Goal: Transaction & Acquisition: Download file/media

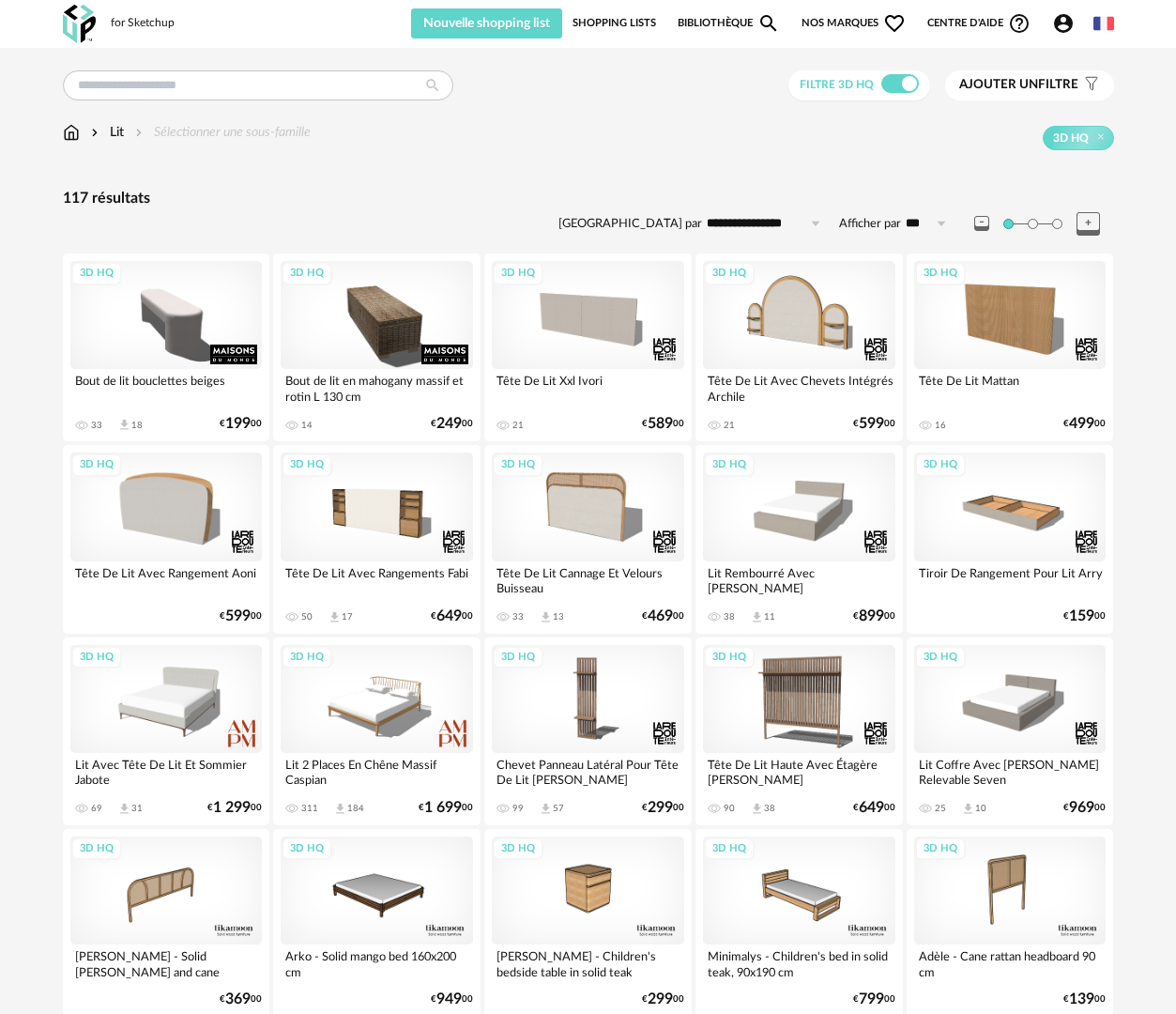
scroll to position [3190, 0]
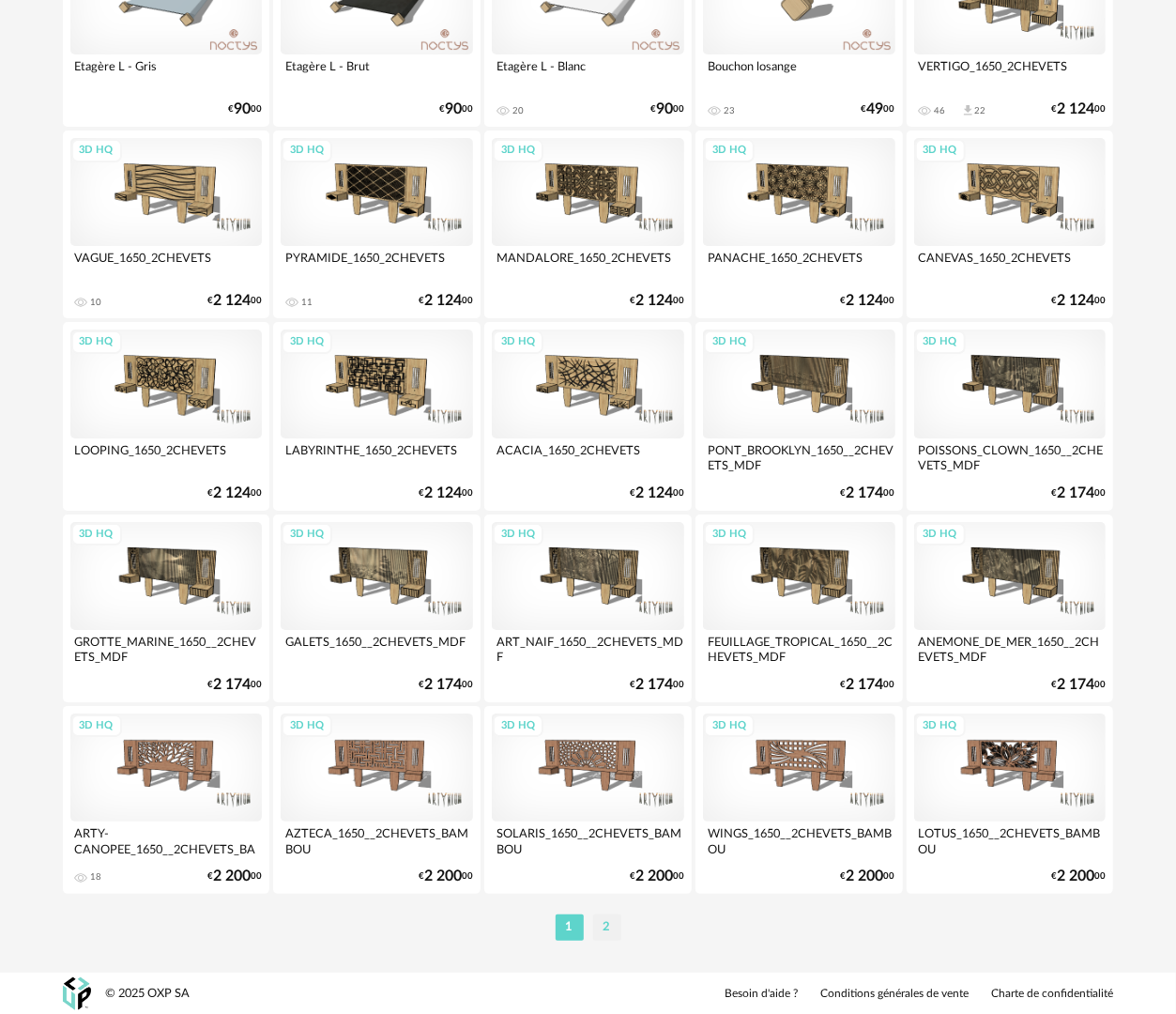
click at [598, 929] on li "2" at bounding box center [607, 928] width 28 height 27
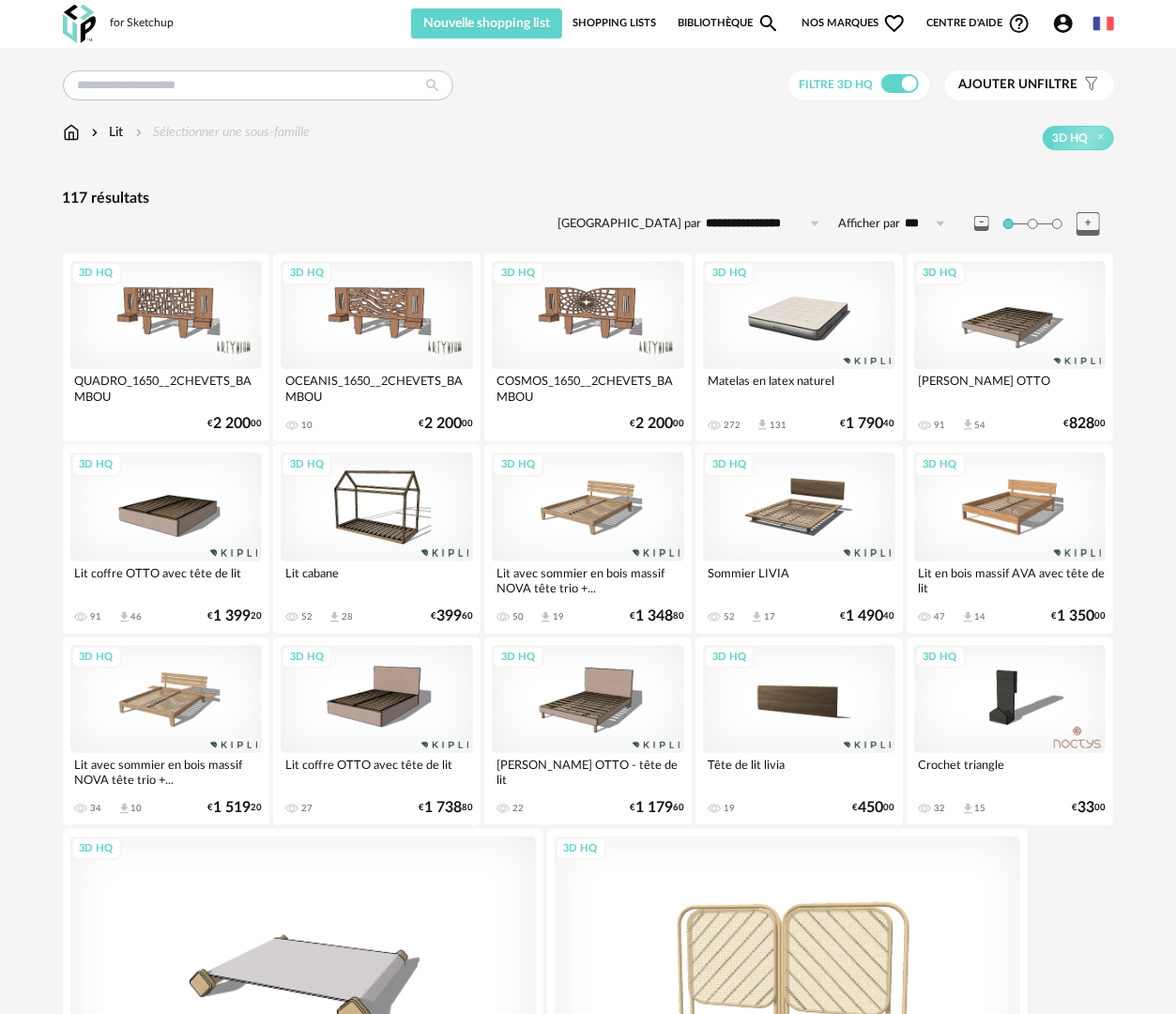
click at [993, 330] on div "3D HQ" at bounding box center [1011, 314] width 192 height 108
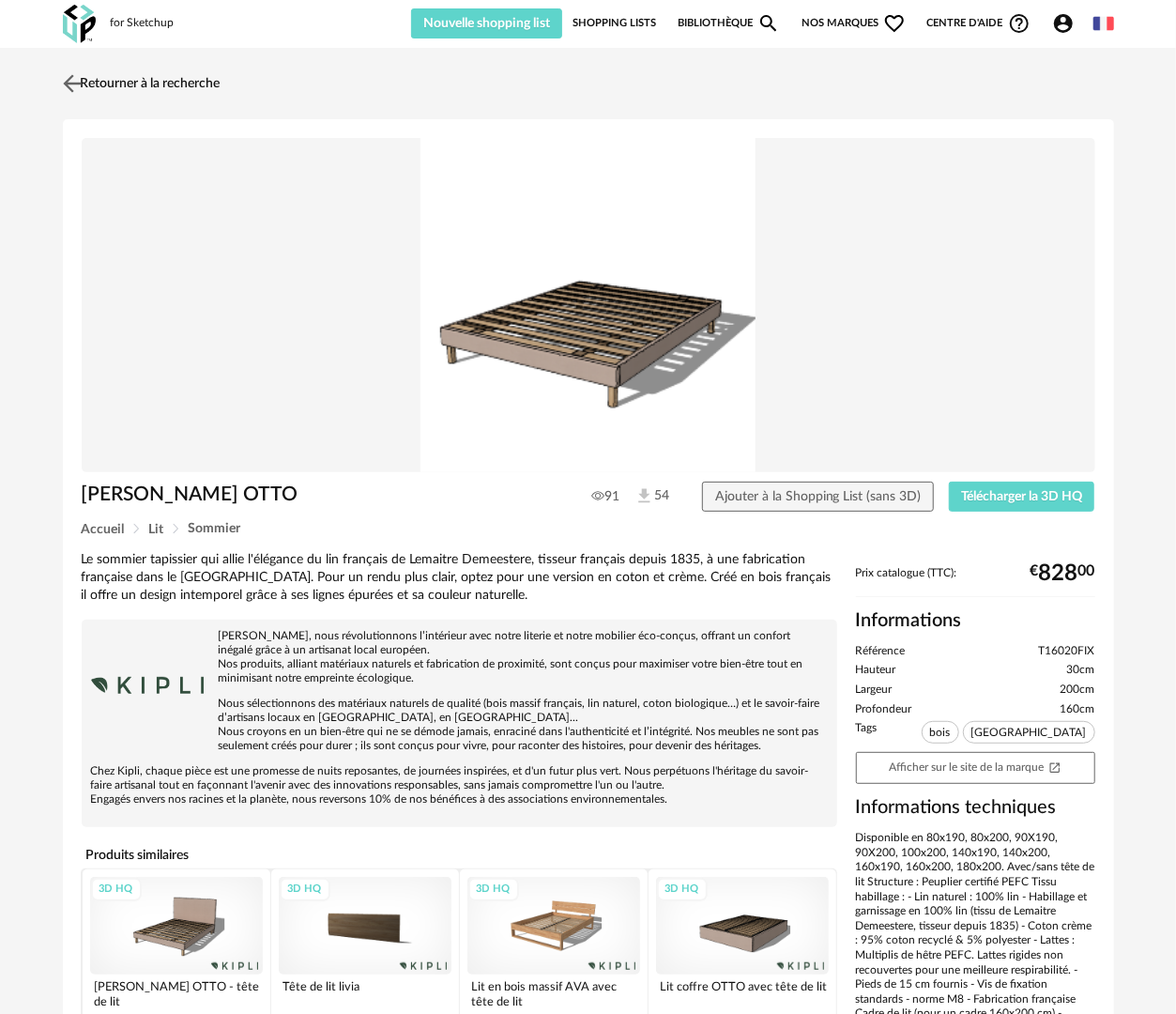
click at [92, 79] on link "Retourner à la recherche" at bounding box center [140, 83] width 162 height 42
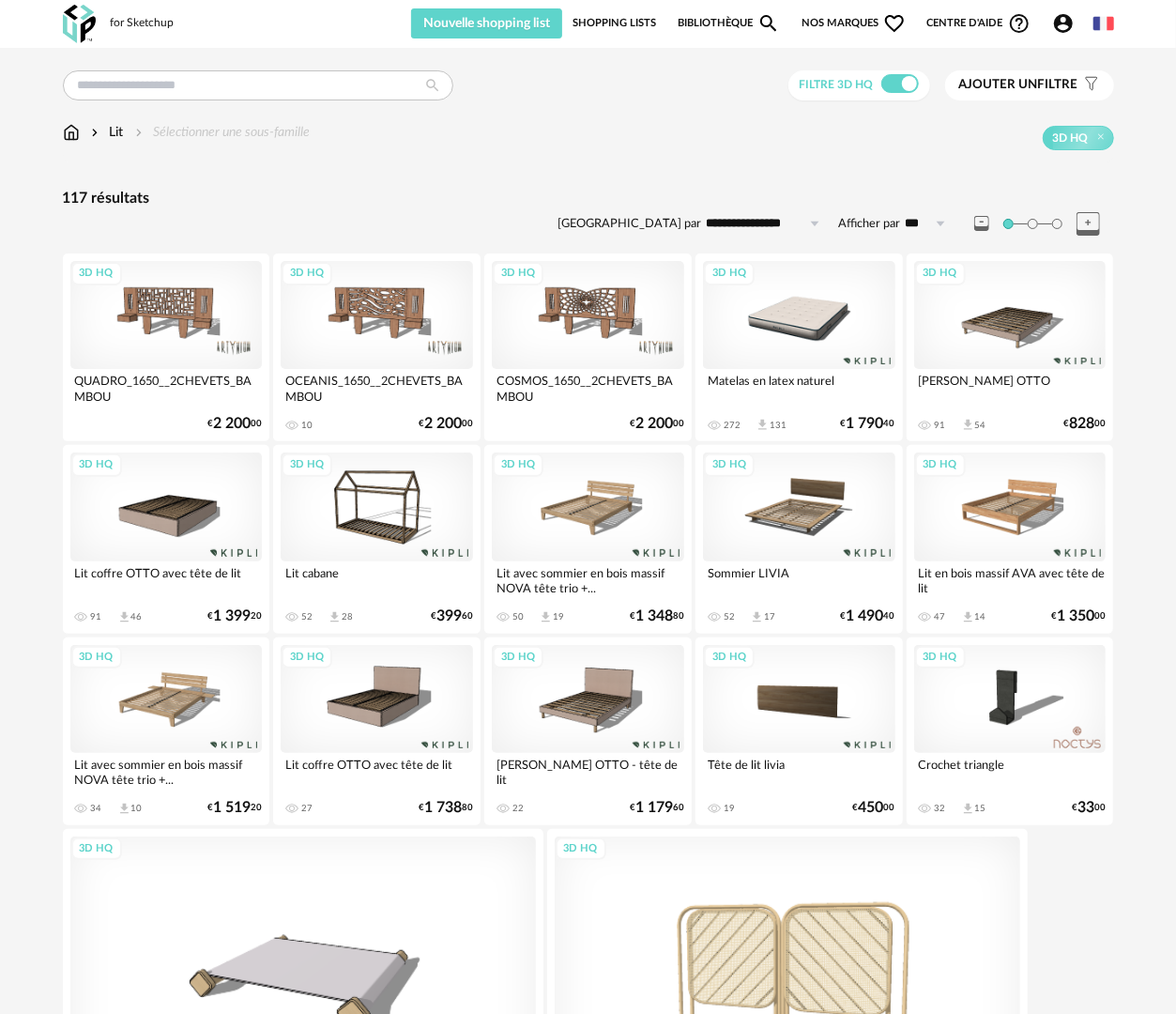
click at [986, 514] on div "3D HQ" at bounding box center [1011, 507] width 192 height 108
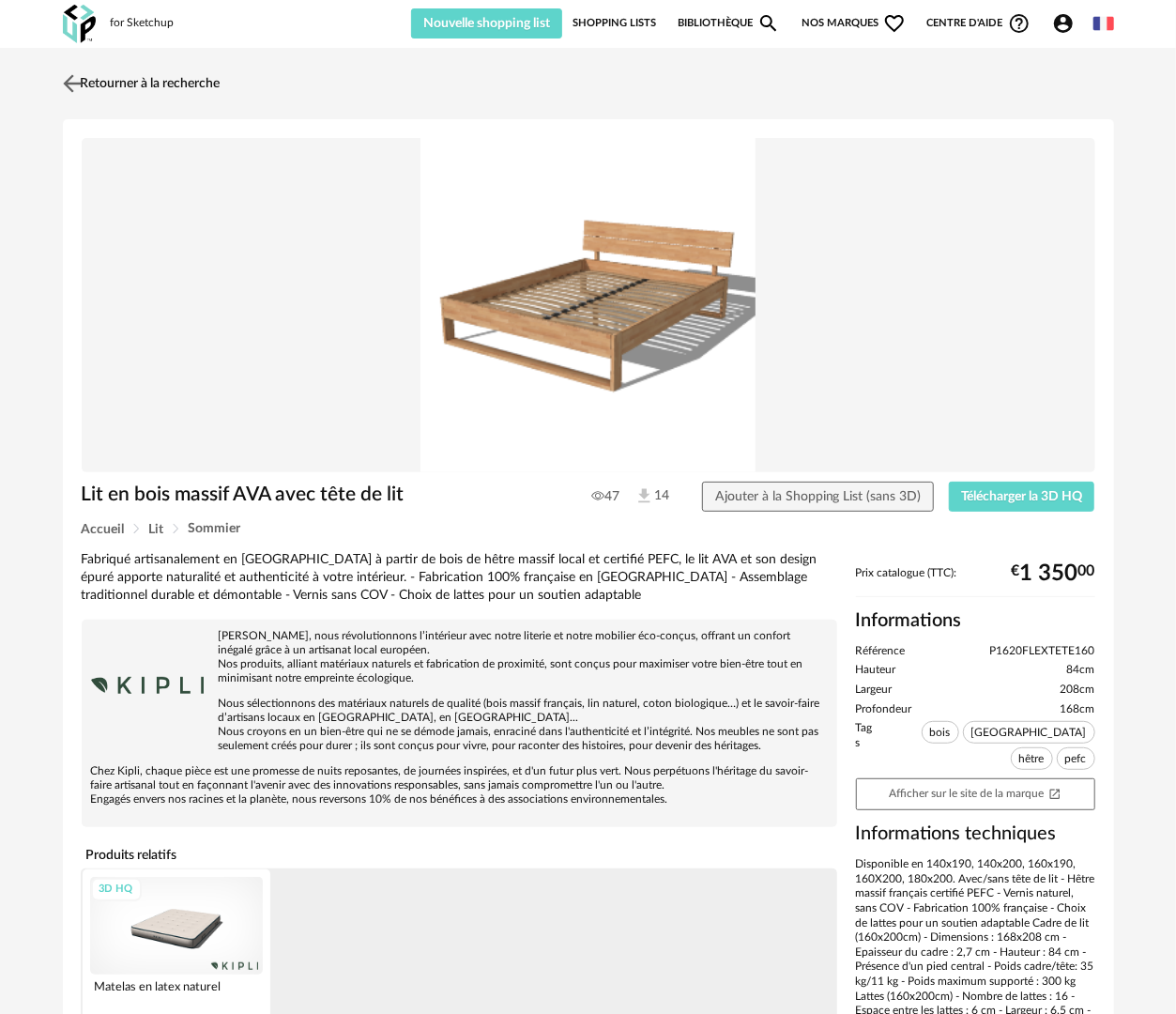
click at [99, 71] on link "Retourner à la recherche" at bounding box center [140, 83] width 162 height 42
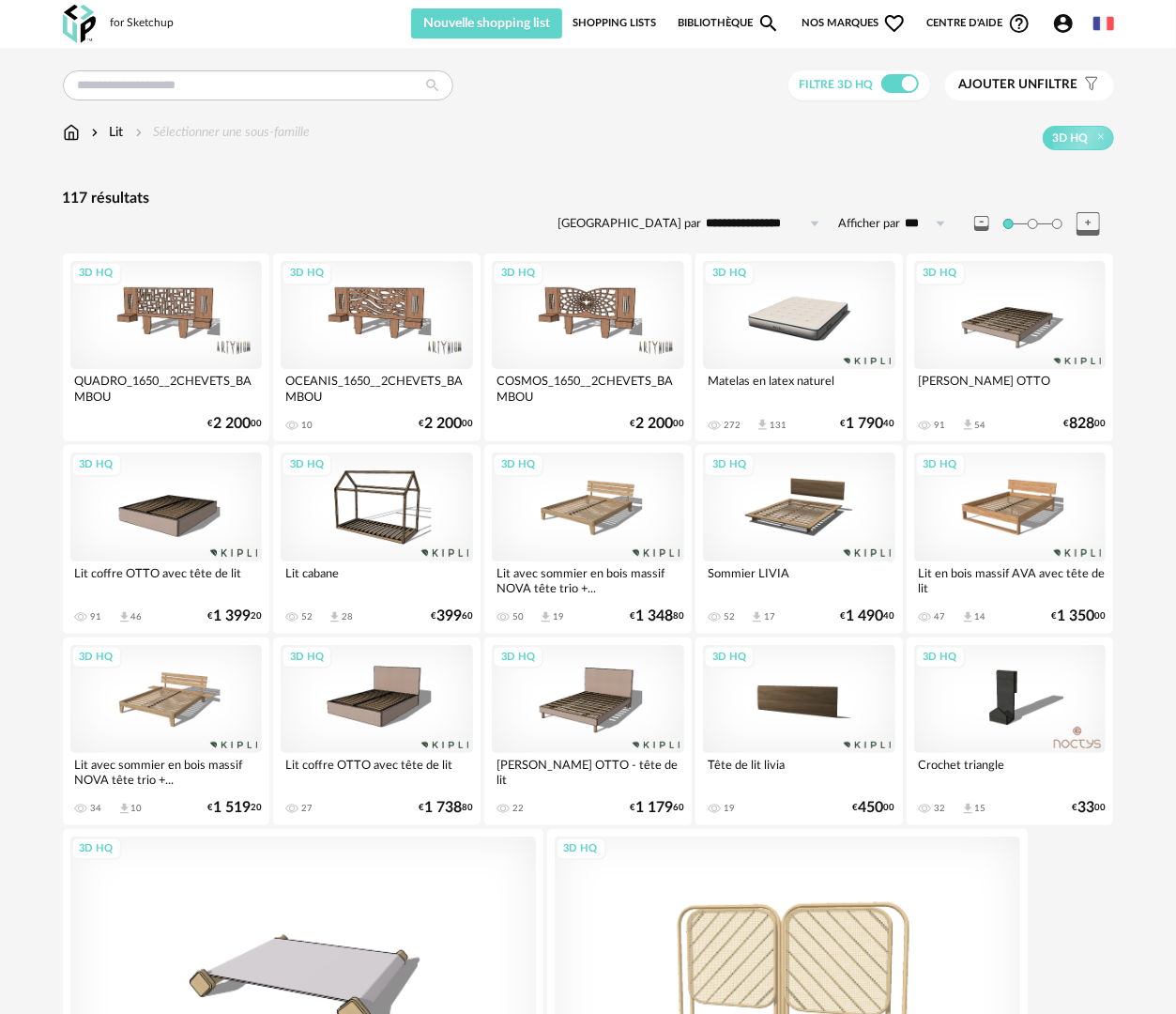
click at [171, 718] on div "3D HQ" at bounding box center [166, 699] width 192 height 108
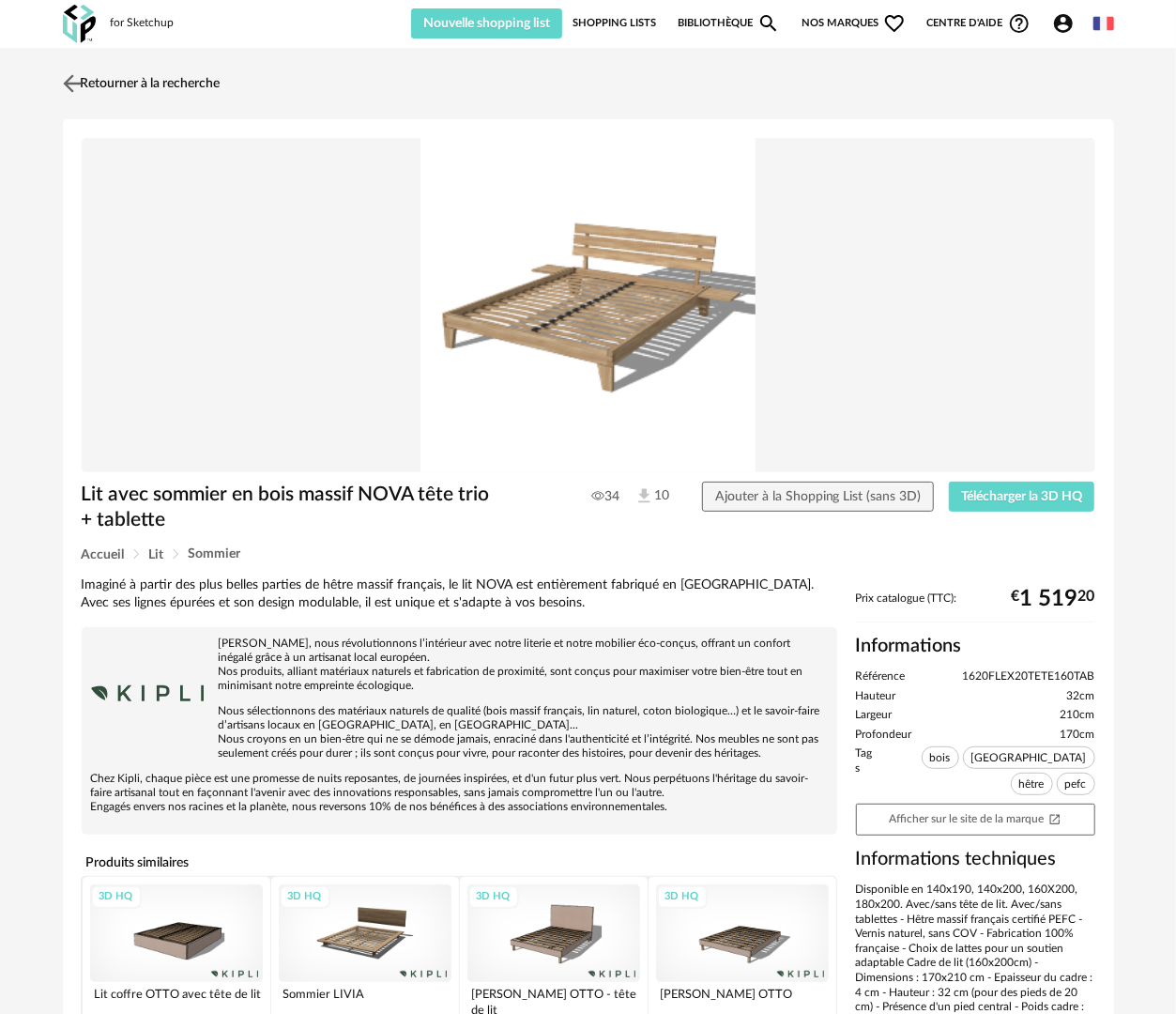
click at [69, 79] on img at bounding box center [71, 82] width 27 height 27
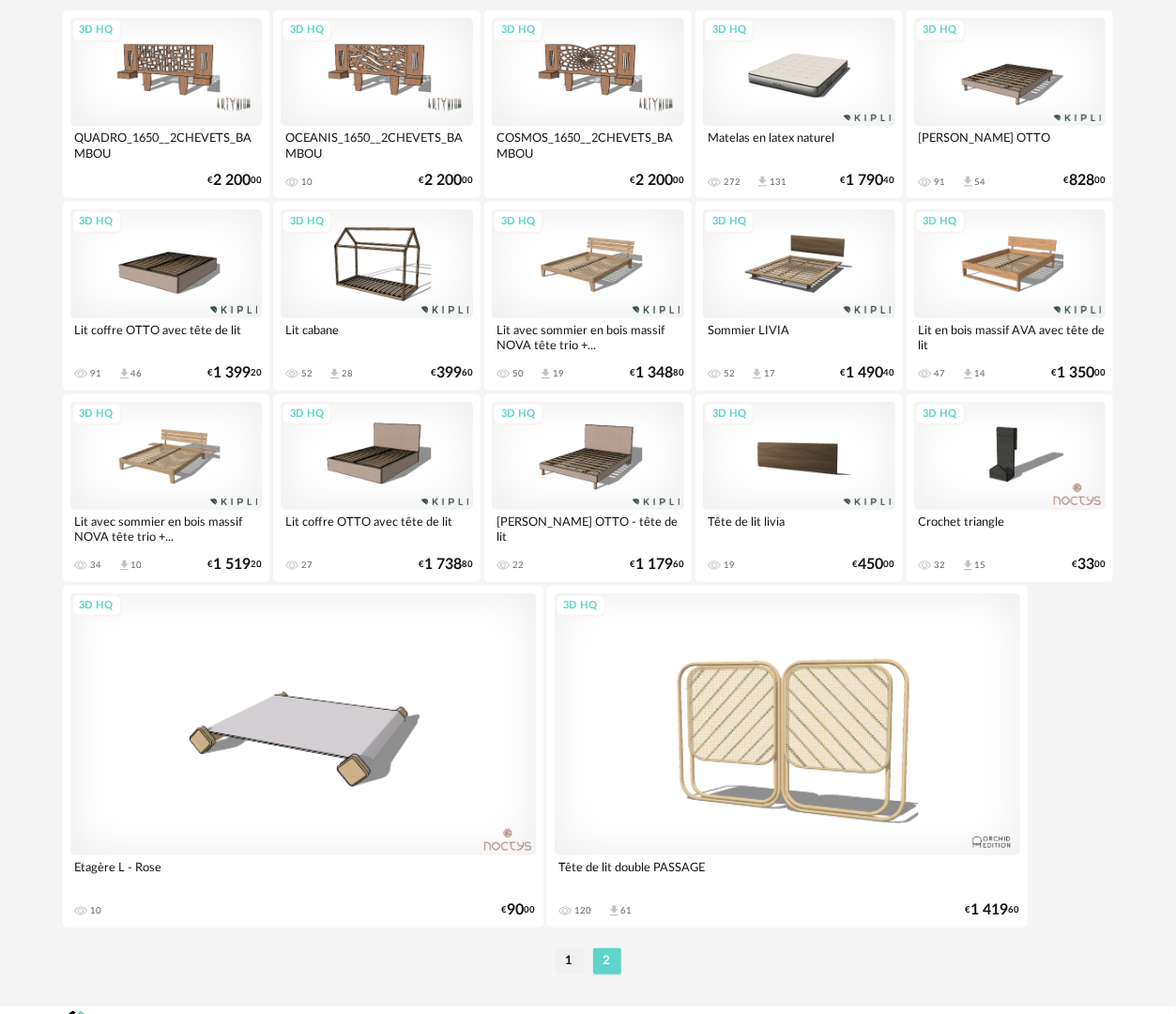
scroll to position [277, 0]
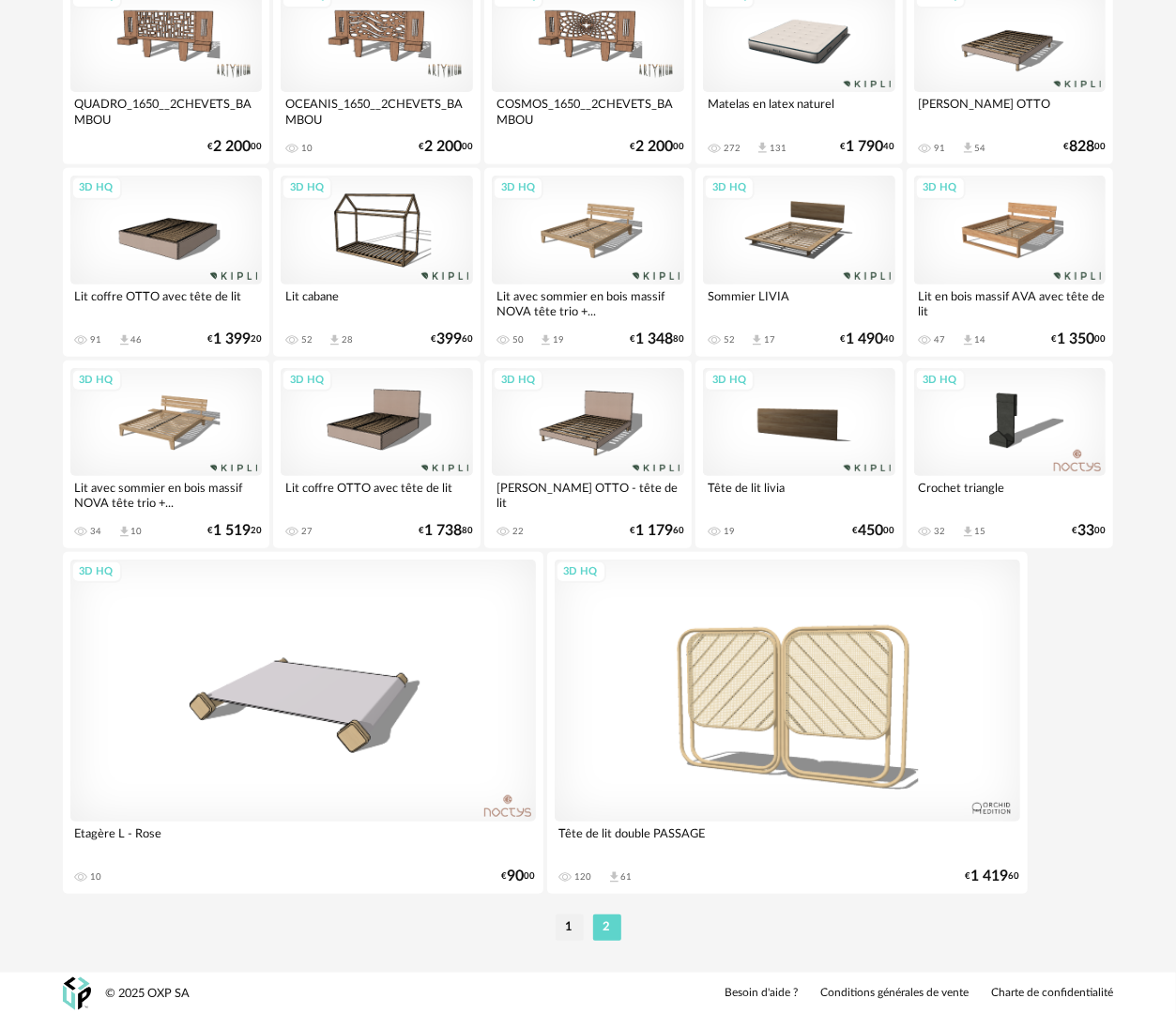
click at [548, 252] on div "3D HQ" at bounding box center [588, 229] width 192 height 108
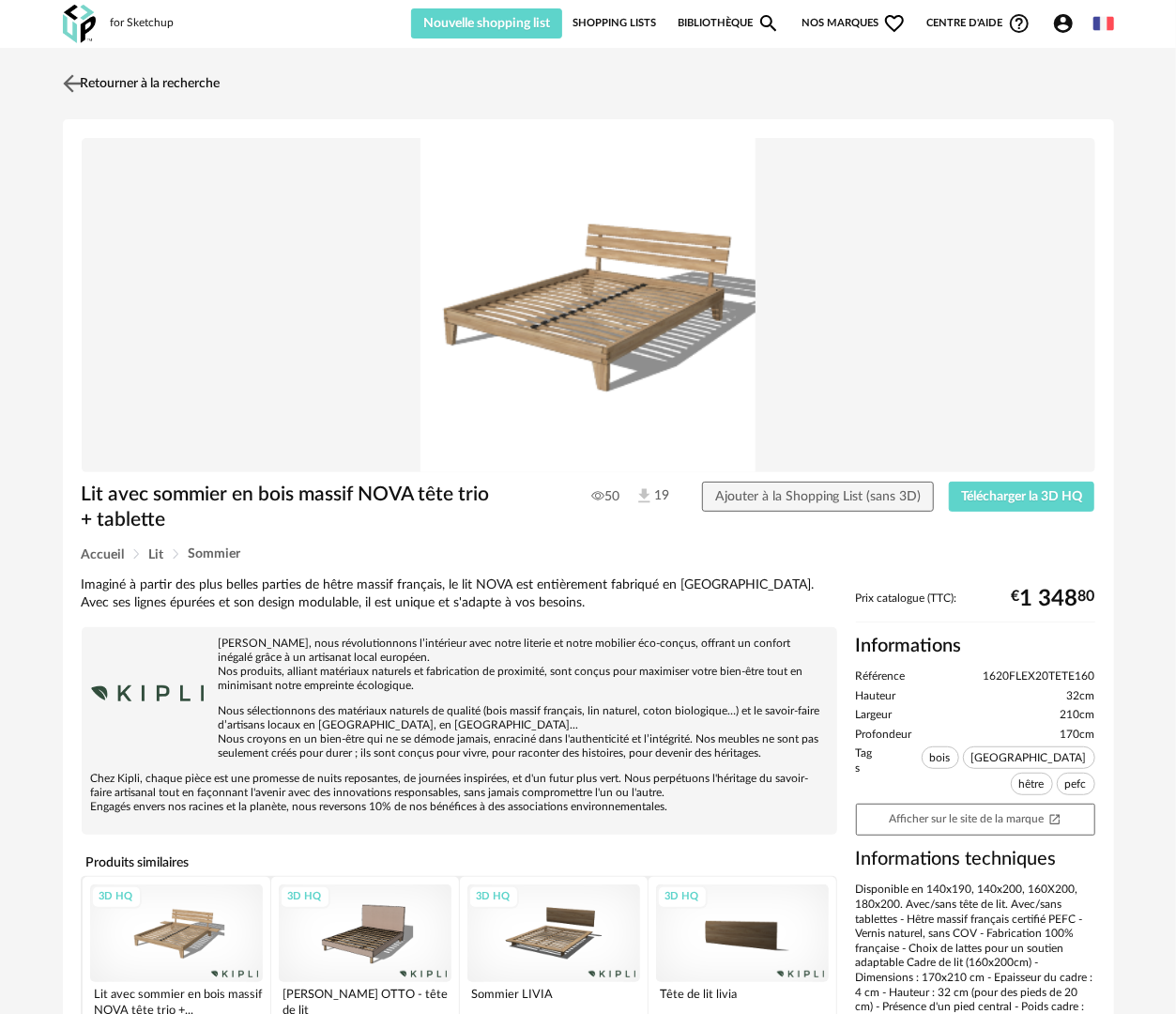
click at [104, 74] on link "Retourner à la recherche" at bounding box center [140, 83] width 162 height 42
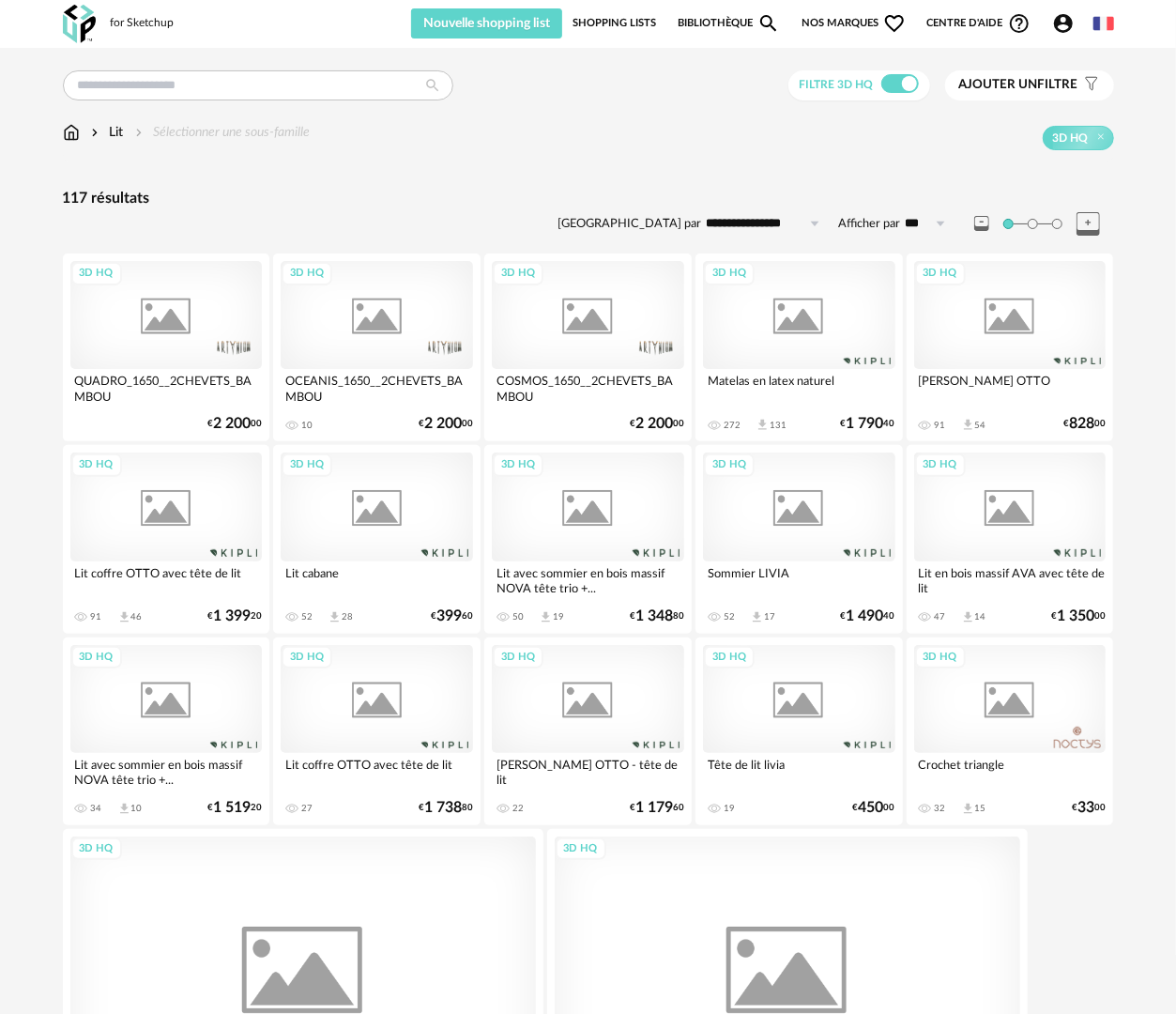
scroll to position [277, 0]
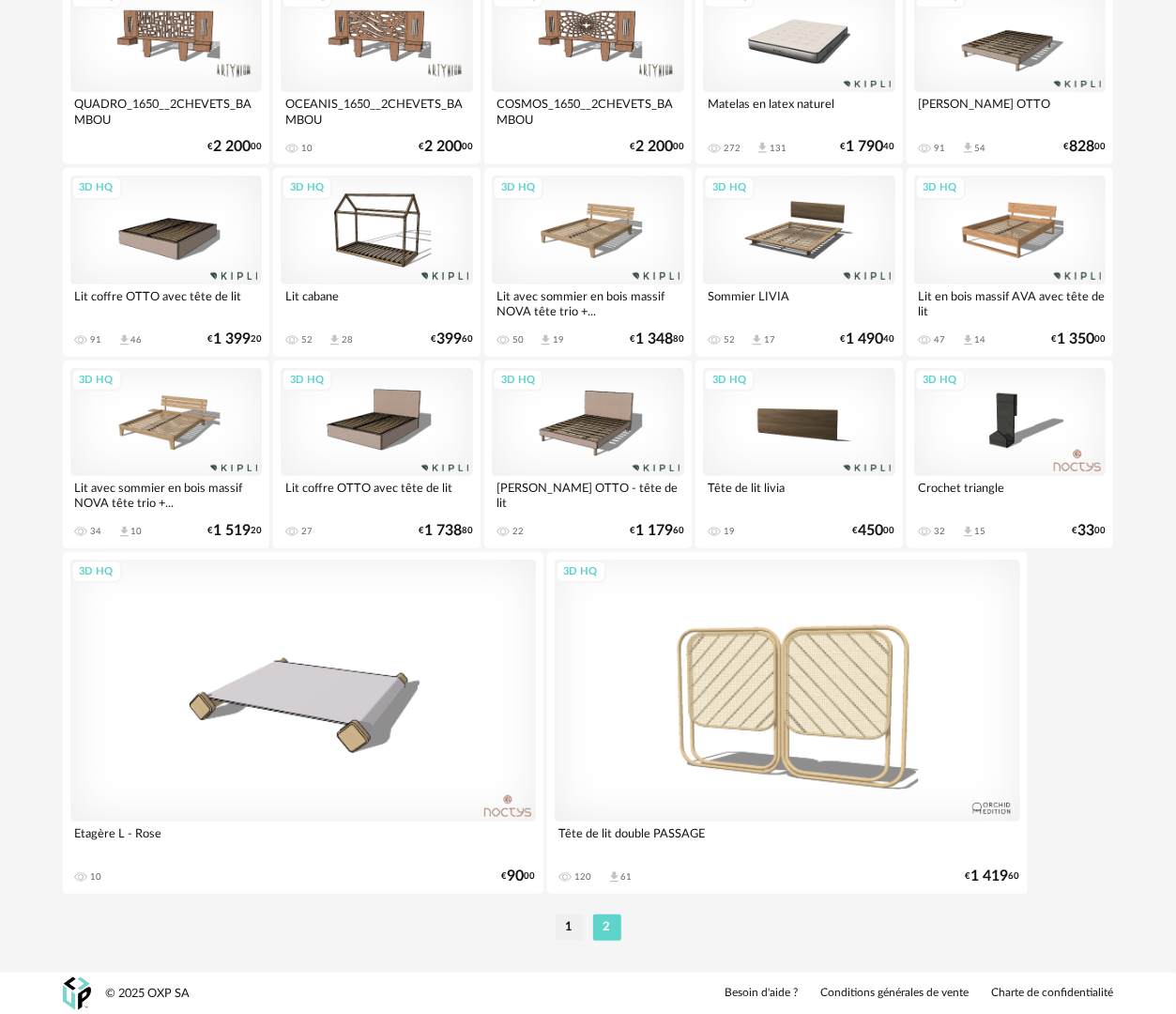
click at [994, 62] on div "3D HQ" at bounding box center [1011, 38] width 192 height 108
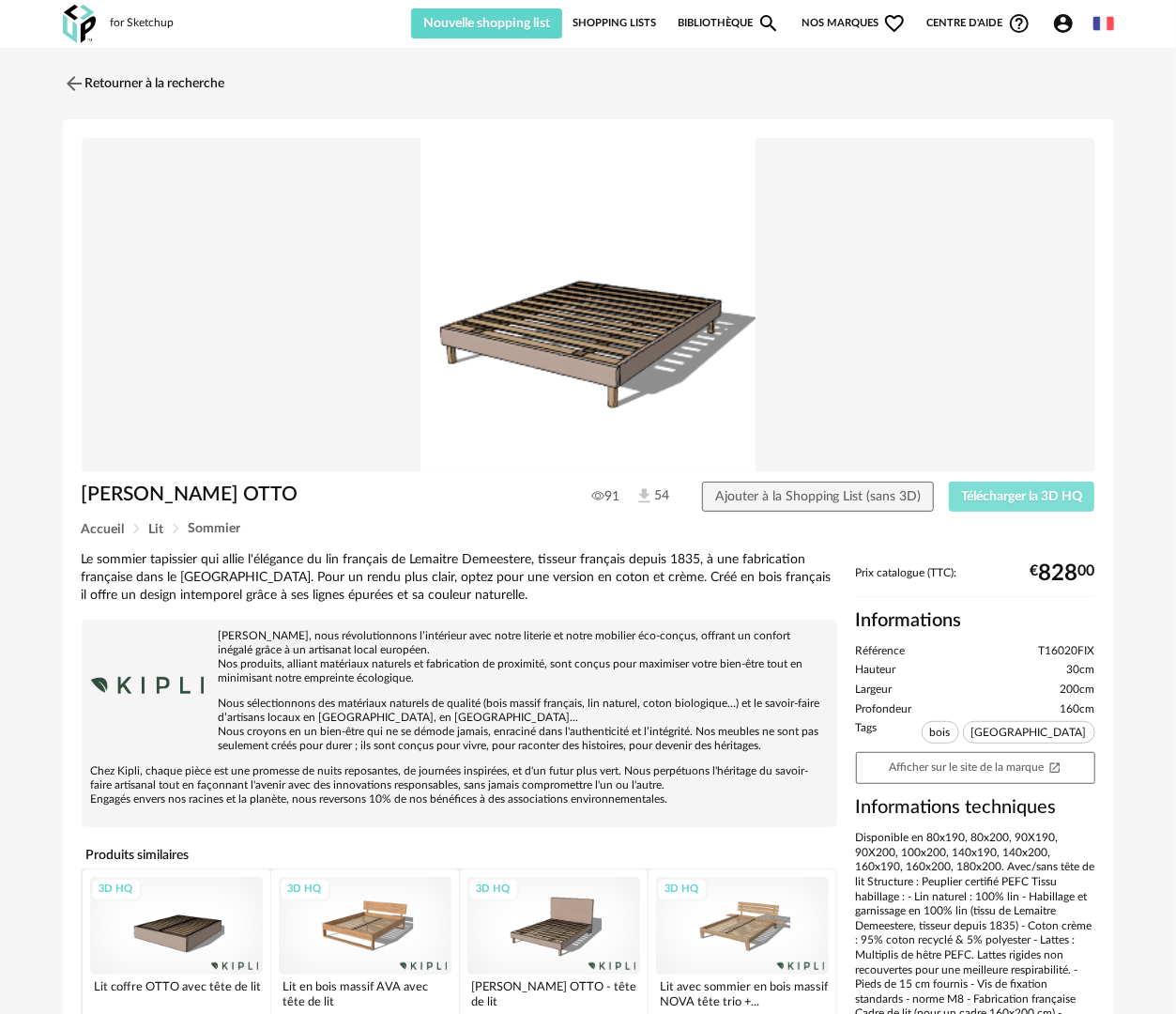
click at [975, 496] on span "Télécharger la 3D HQ" at bounding box center [1021, 496] width 121 height 13
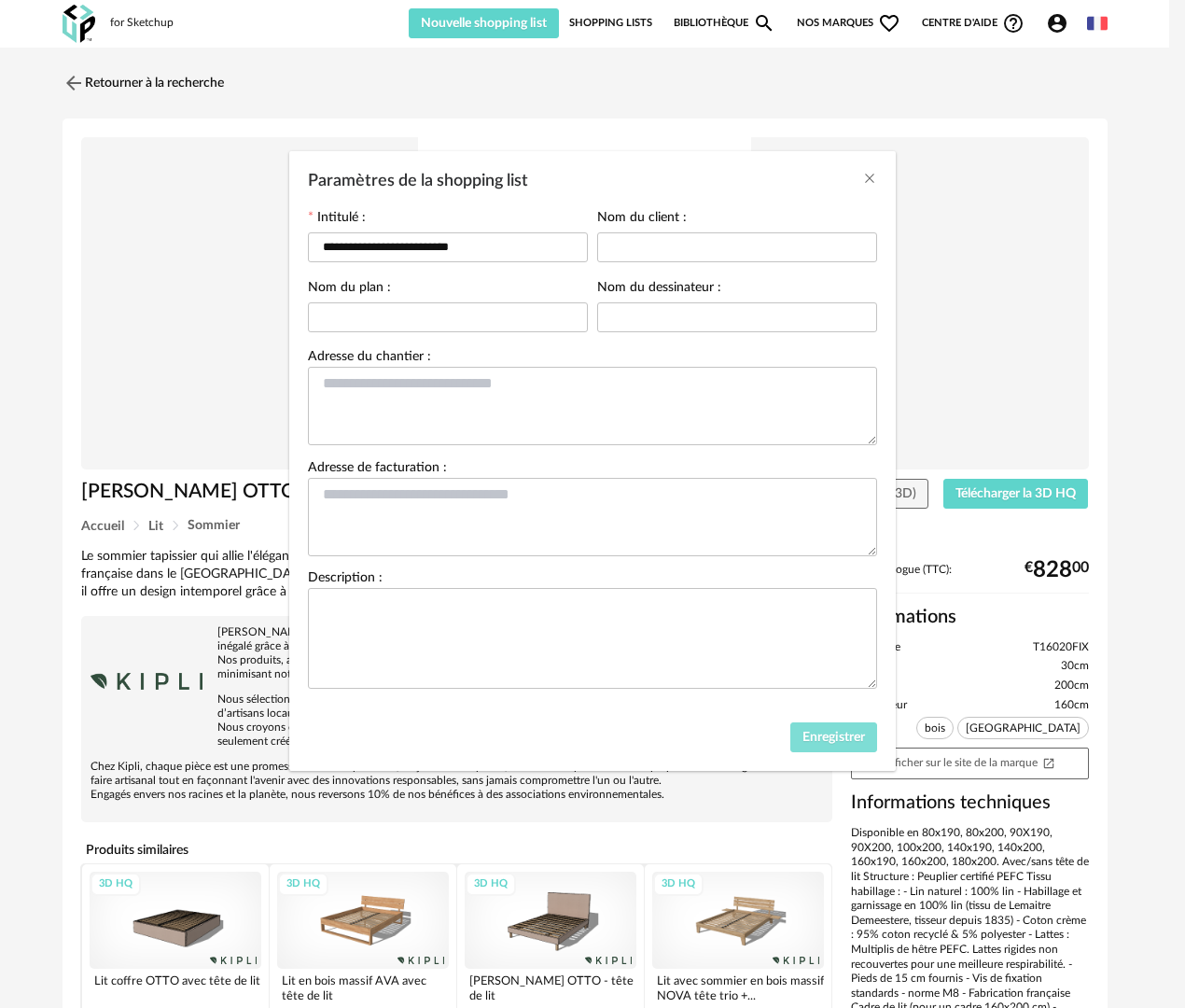
click at [838, 737] on span "Enregistrer" at bounding box center [833, 737] width 62 height 13
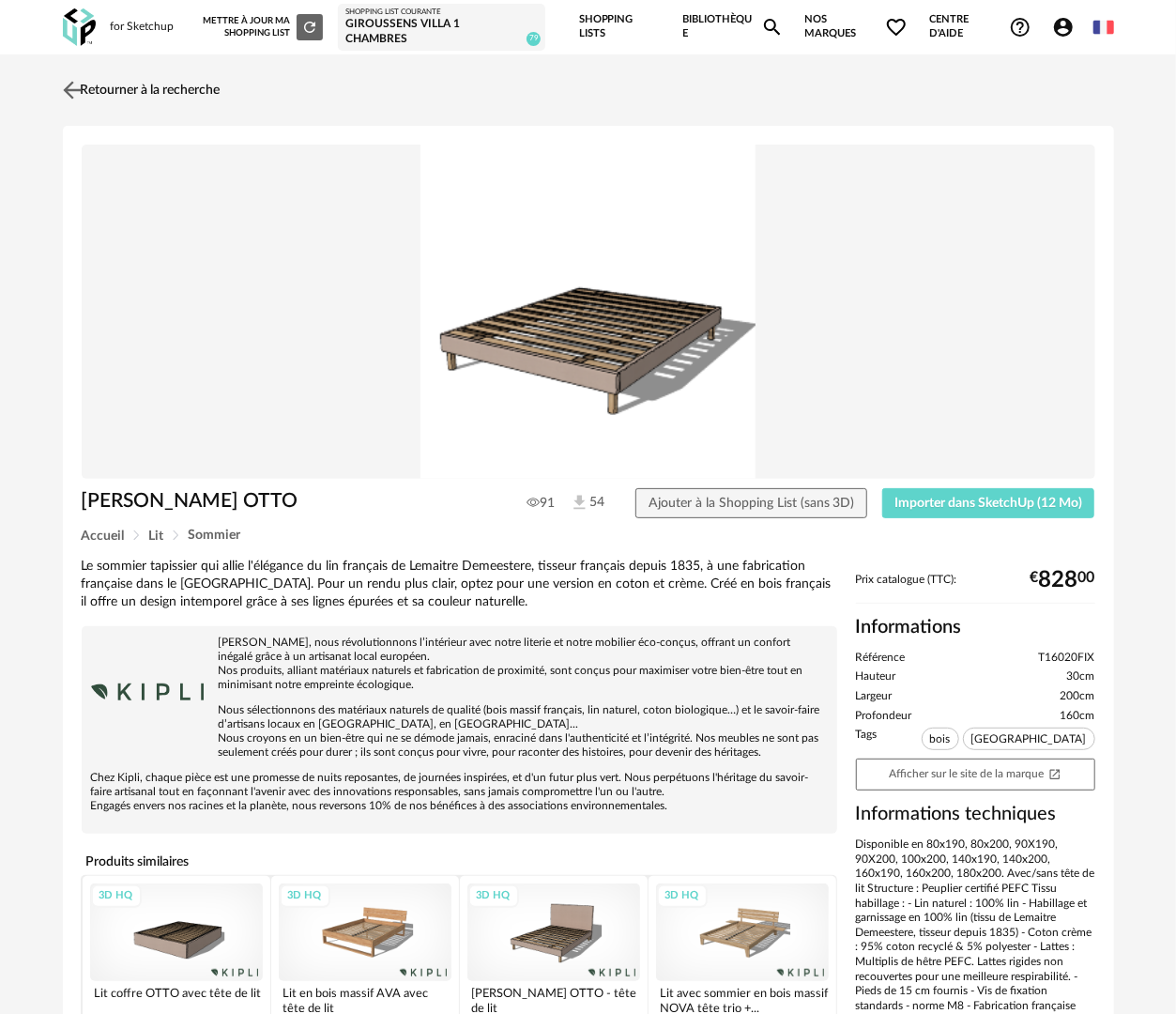
click at [154, 88] on link "Retourner à la recherche" at bounding box center [140, 90] width 162 height 42
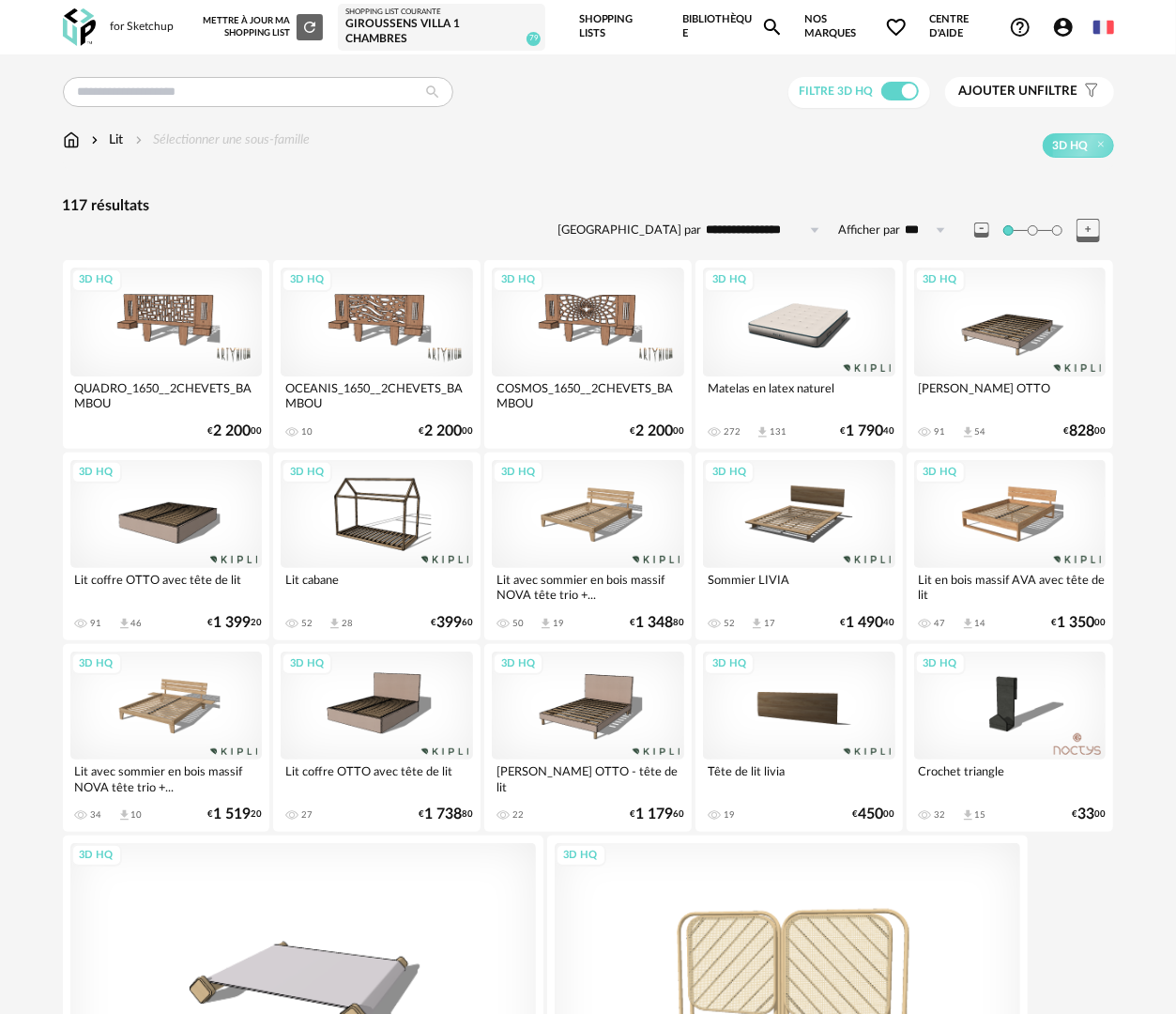
click at [774, 341] on div "3D HQ" at bounding box center [799, 321] width 192 height 108
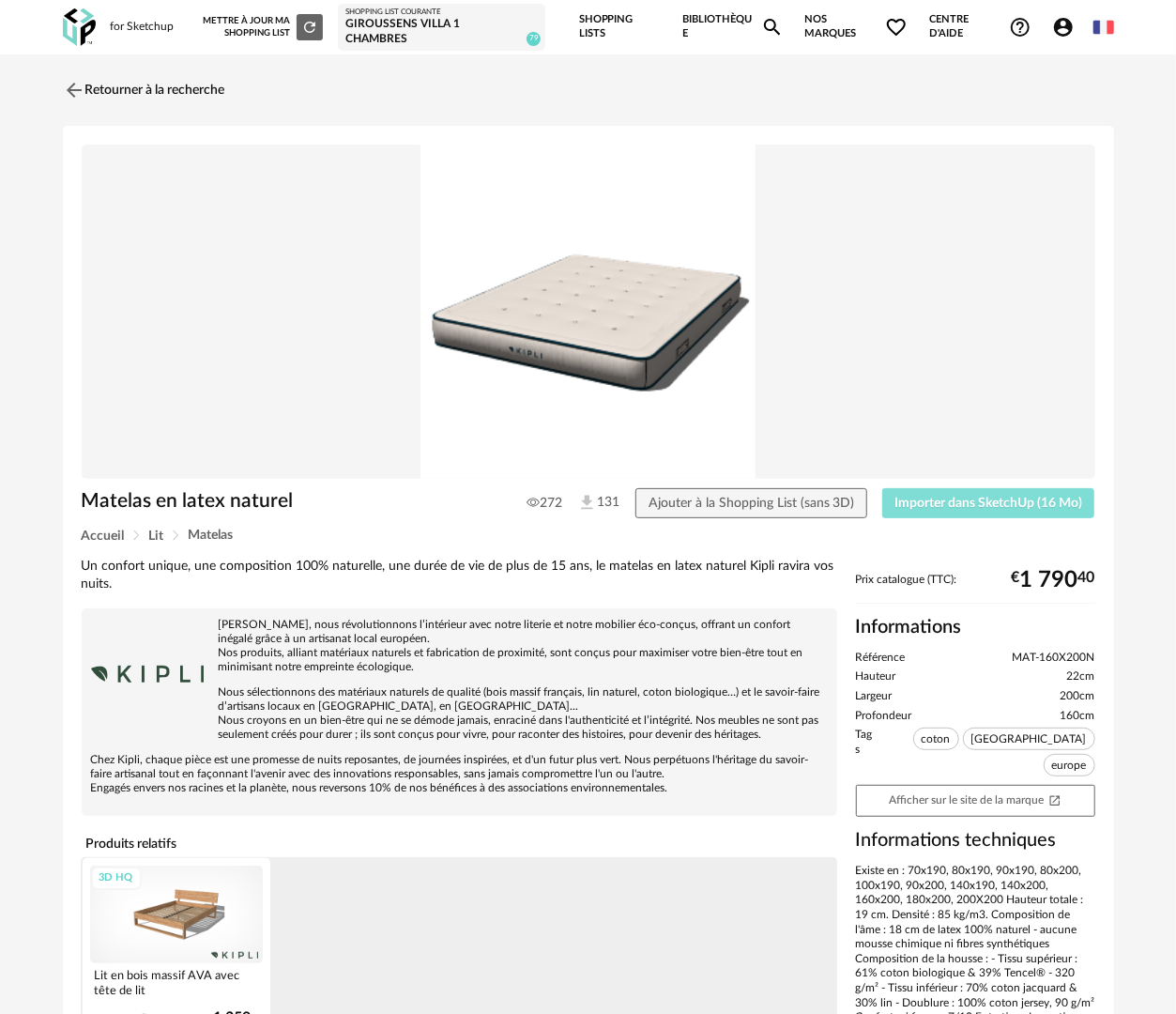
click at [910, 507] on span "Importer dans SketchUp (16 Mo)" at bounding box center [988, 503] width 187 height 13
click at [163, 84] on link "Retourner à la recherche" at bounding box center [140, 90] width 162 height 42
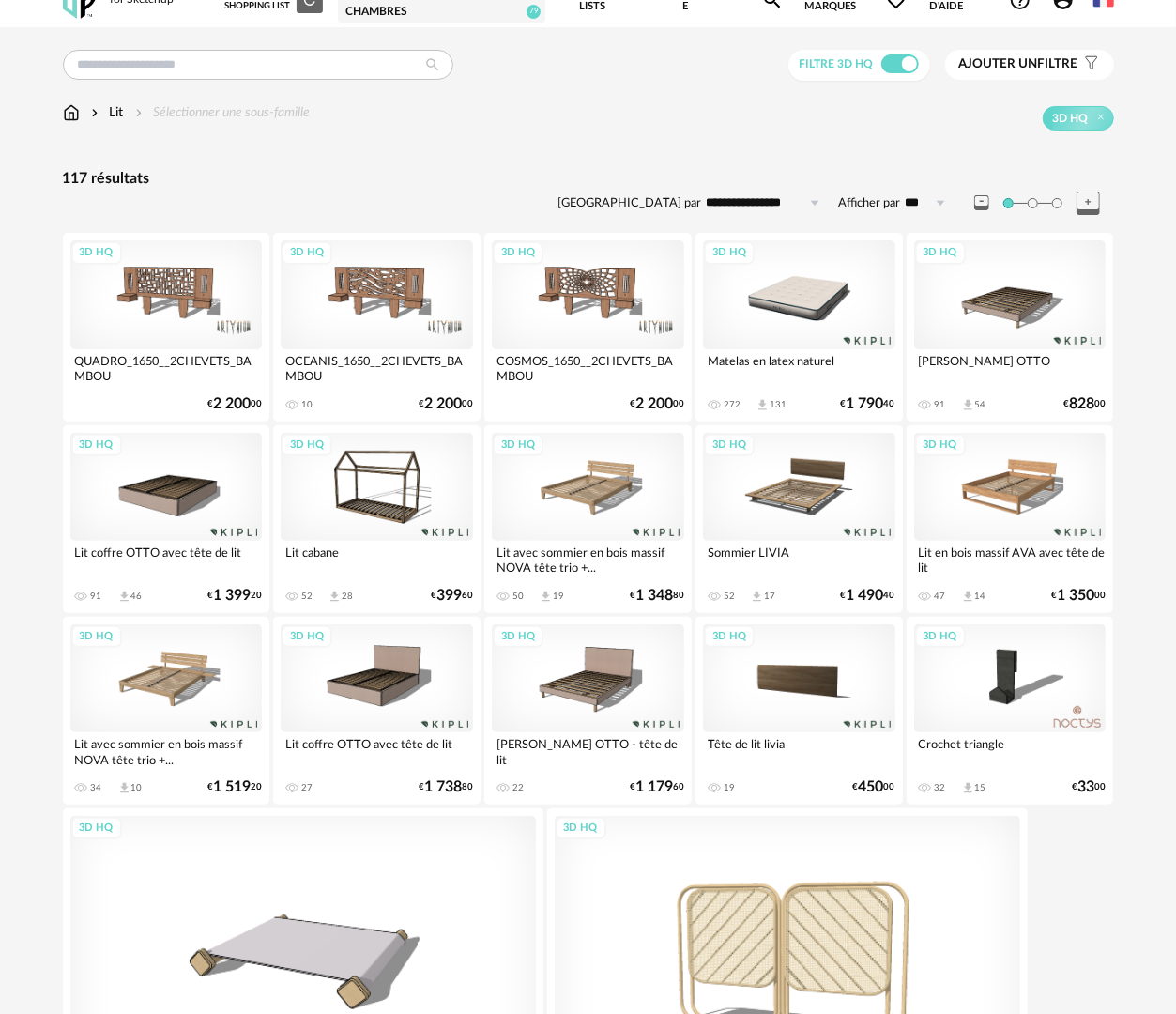
scroll to position [283, 0]
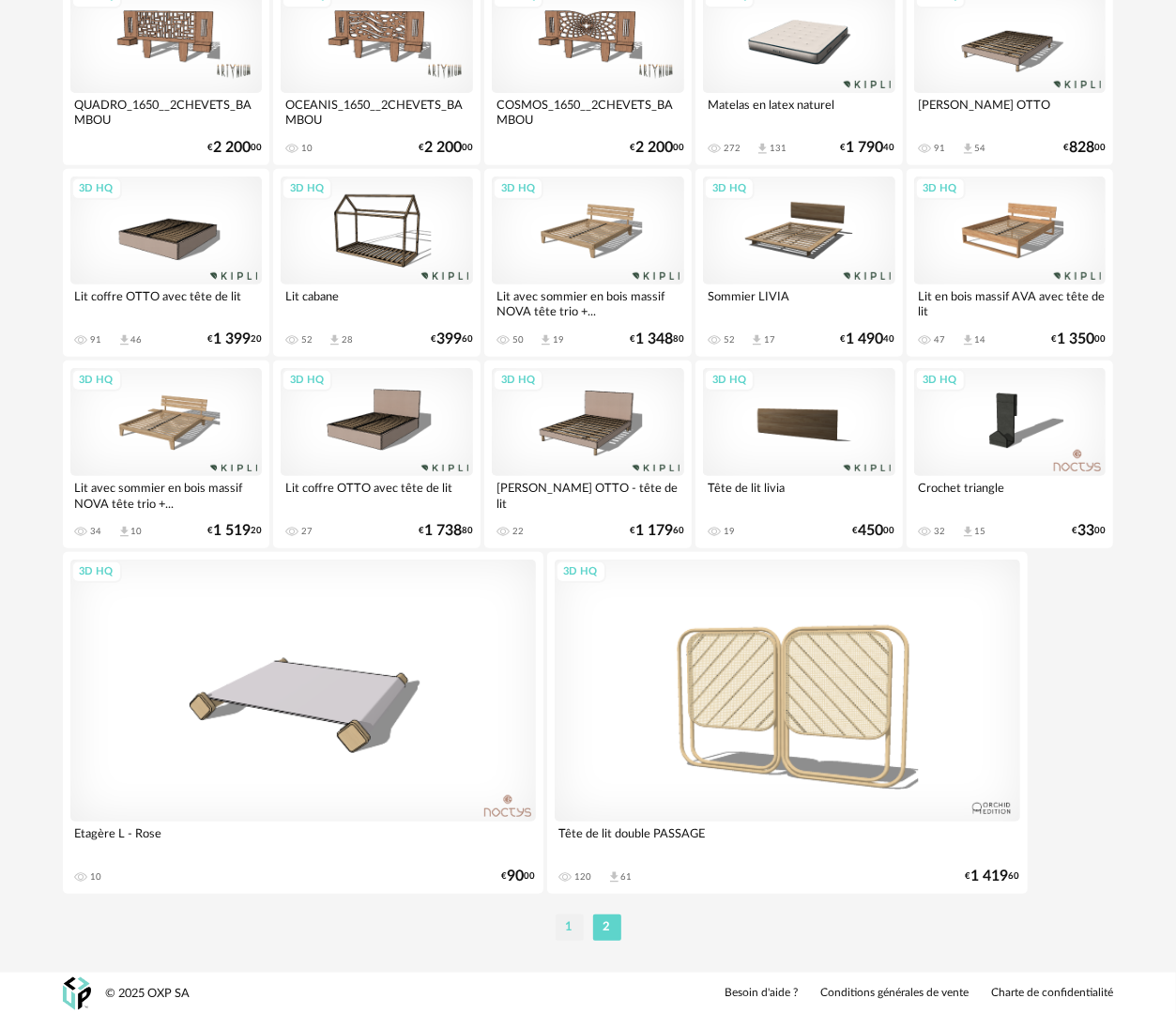
click at [569, 922] on li "1" at bounding box center [570, 928] width 28 height 27
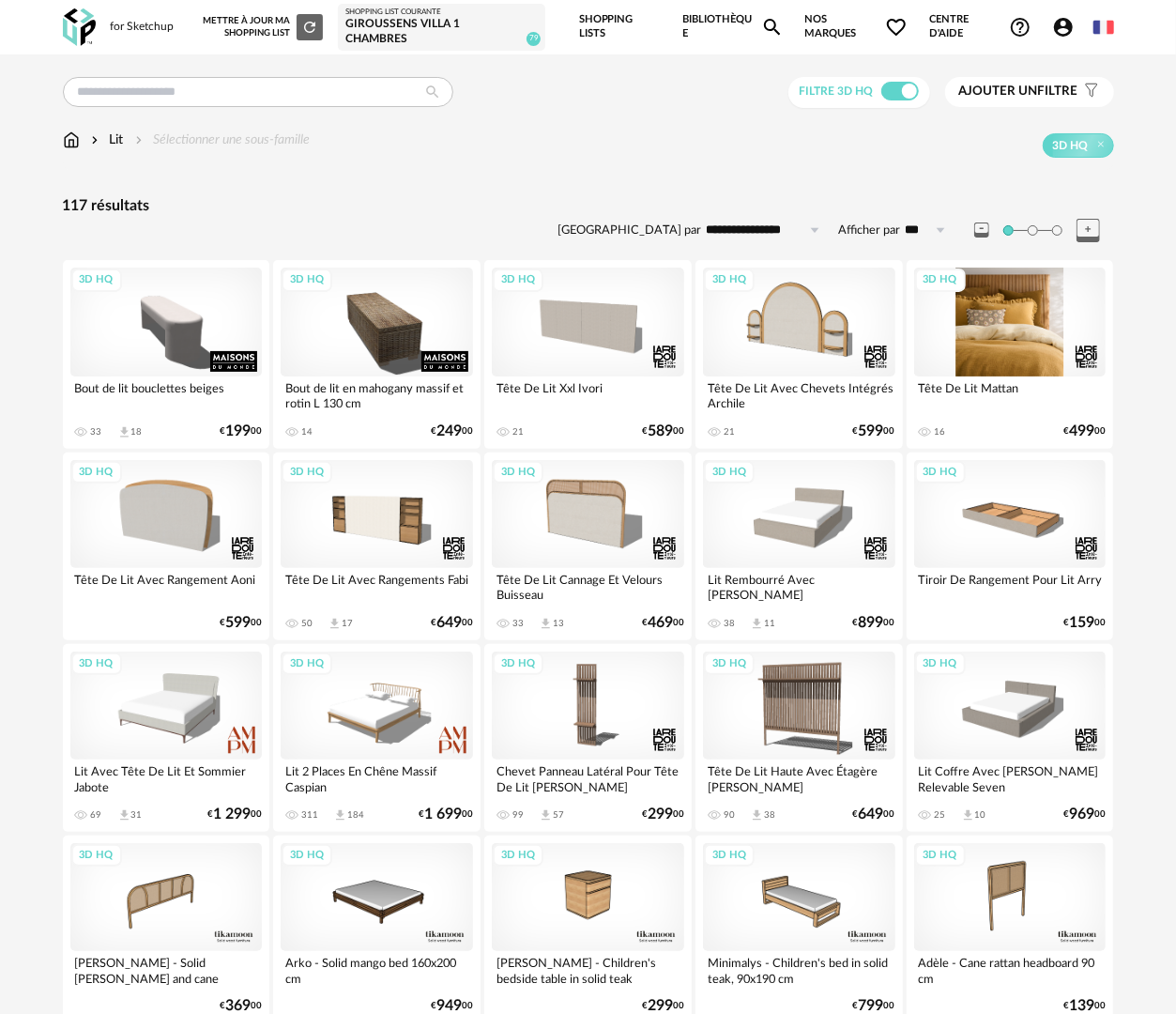
click at [1048, 311] on div "3D HQ" at bounding box center [1011, 321] width 192 height 108
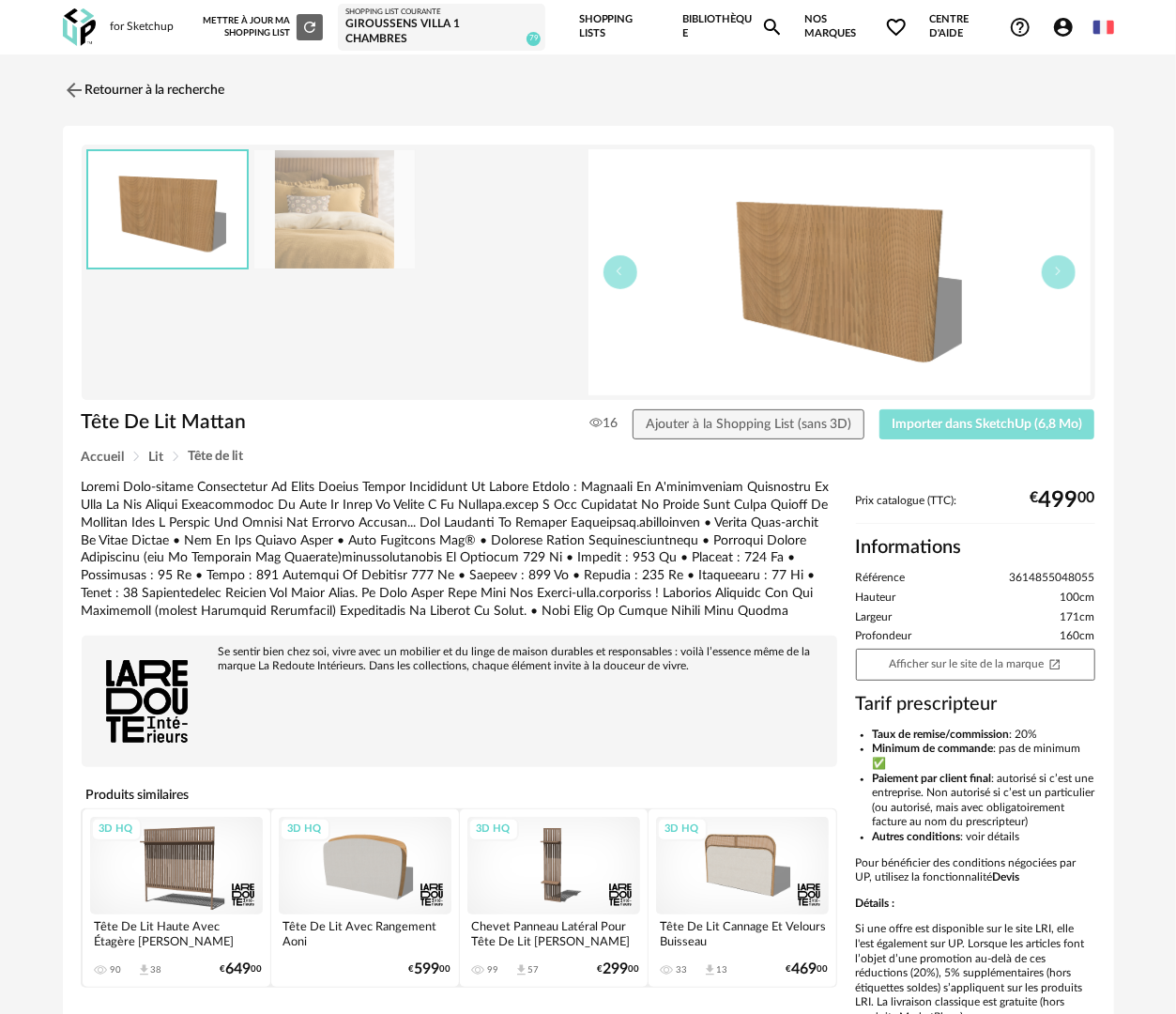
click at [909, 417] on span "Importer dans SketchUp (6,8 Mo)" at bounding box center [987, 423] width 190 height 13
